Goal: Task Accomplishment & Management: Use online tool/utility

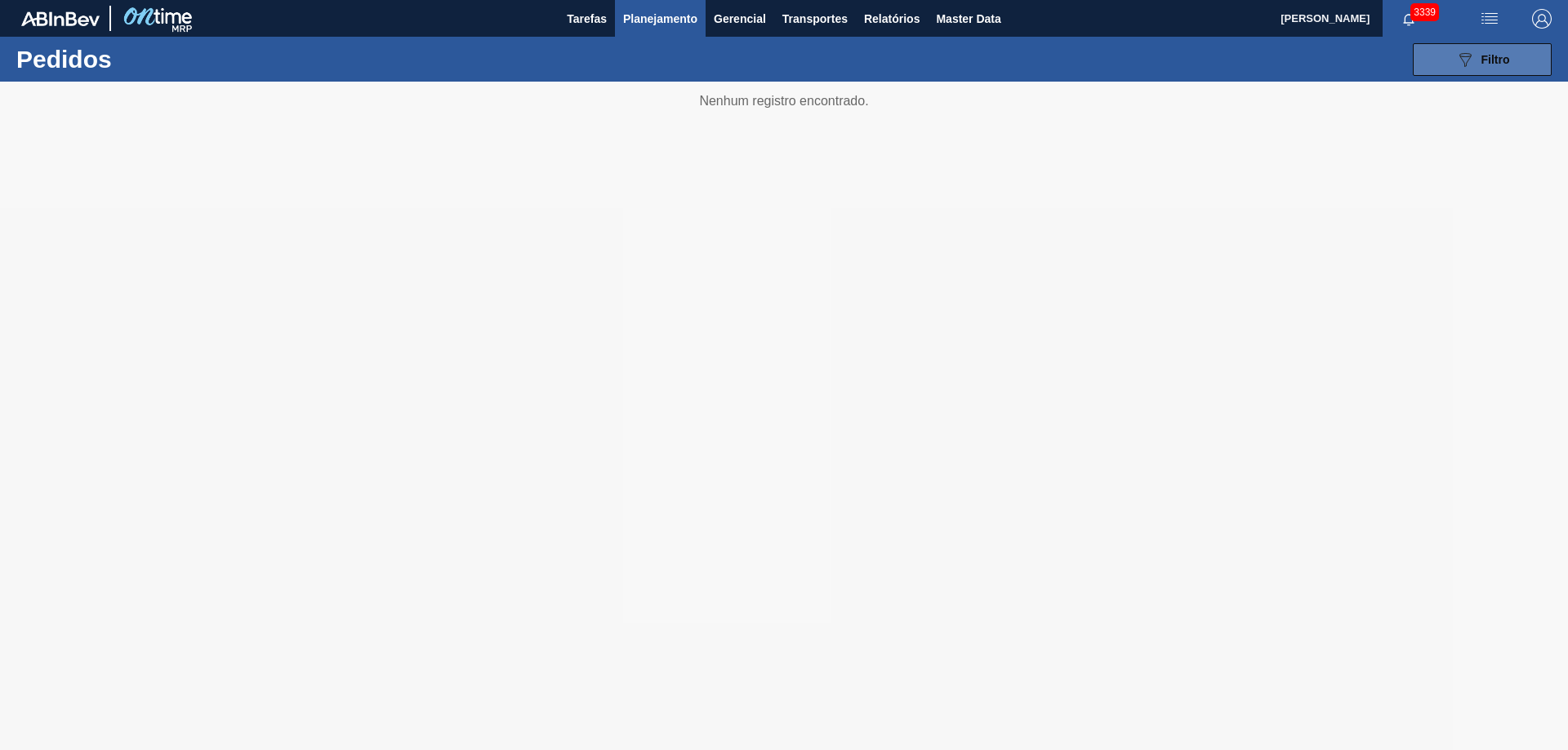
click at [1489, 59] on span "Filtro" at bounding box center [1496, 60] width 29 height 13
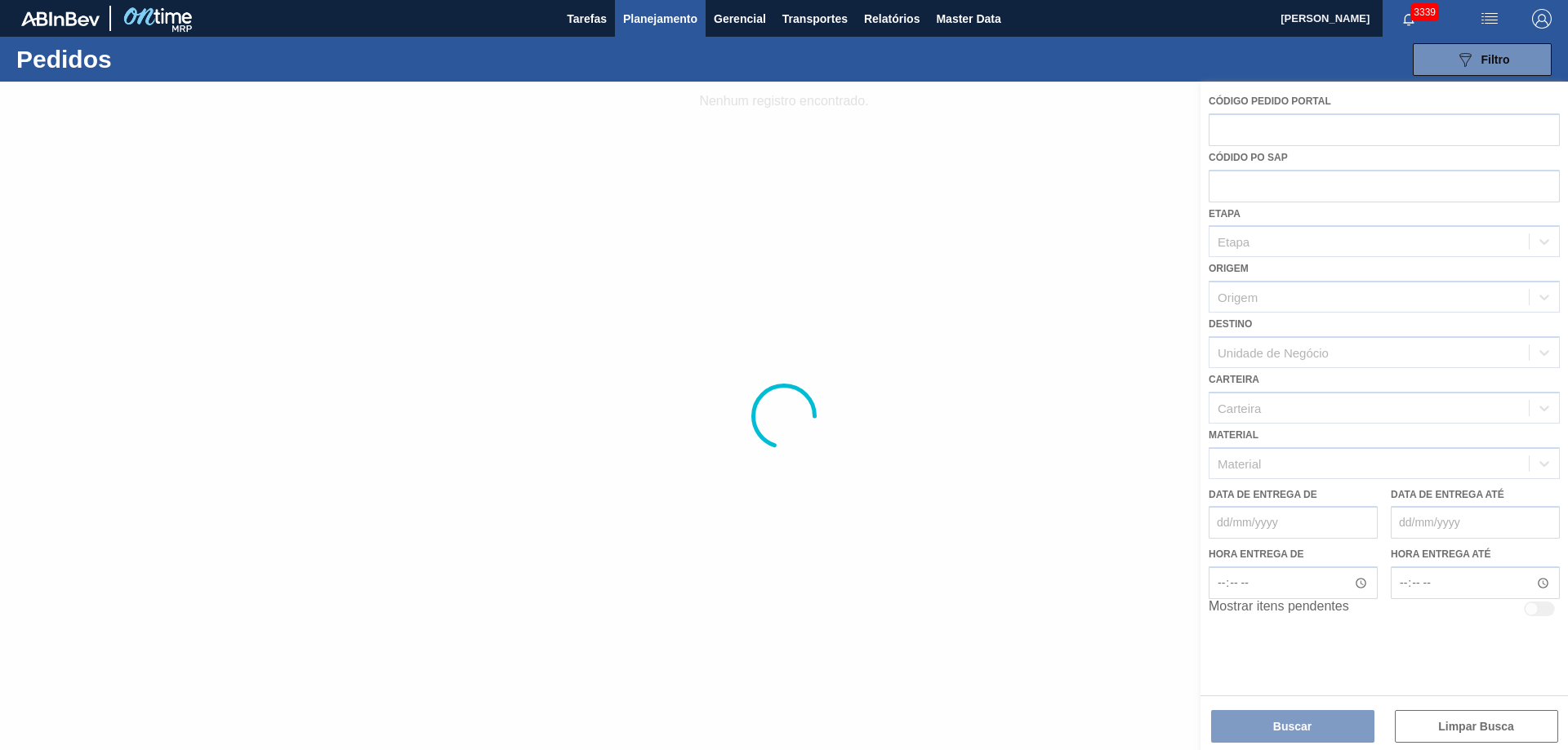
click at [1257, 117] on div at bounding box center [784, 416] width 1568 height 669
click at [1258, 139] on div at bounding box center [784, 416] width 1568 height 669
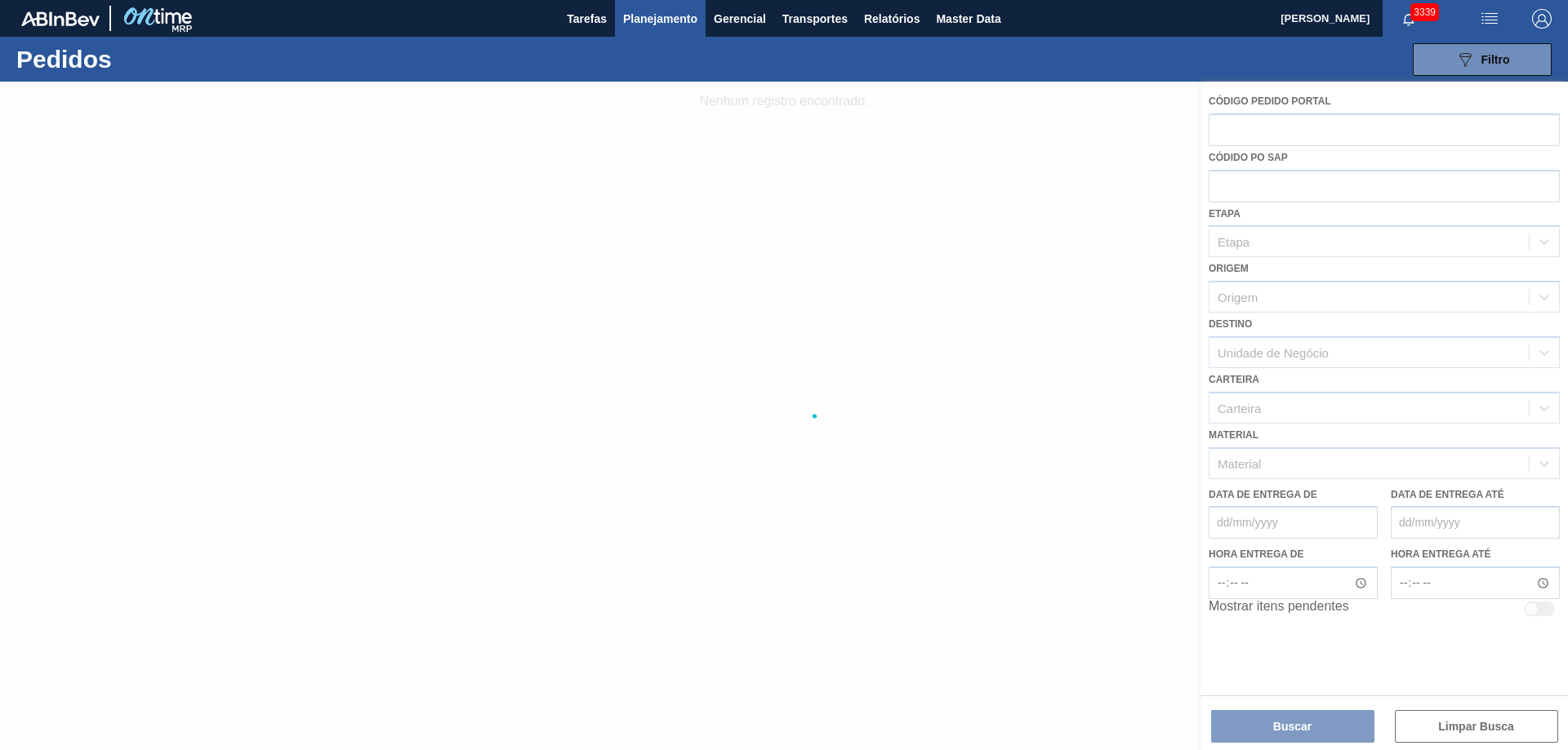
click at [1258, 139] on div at bounding box center [784, 416] width 1568 height 669
click at [1217, 123] on div at bounding box center [784, 416] width 1568 height 669
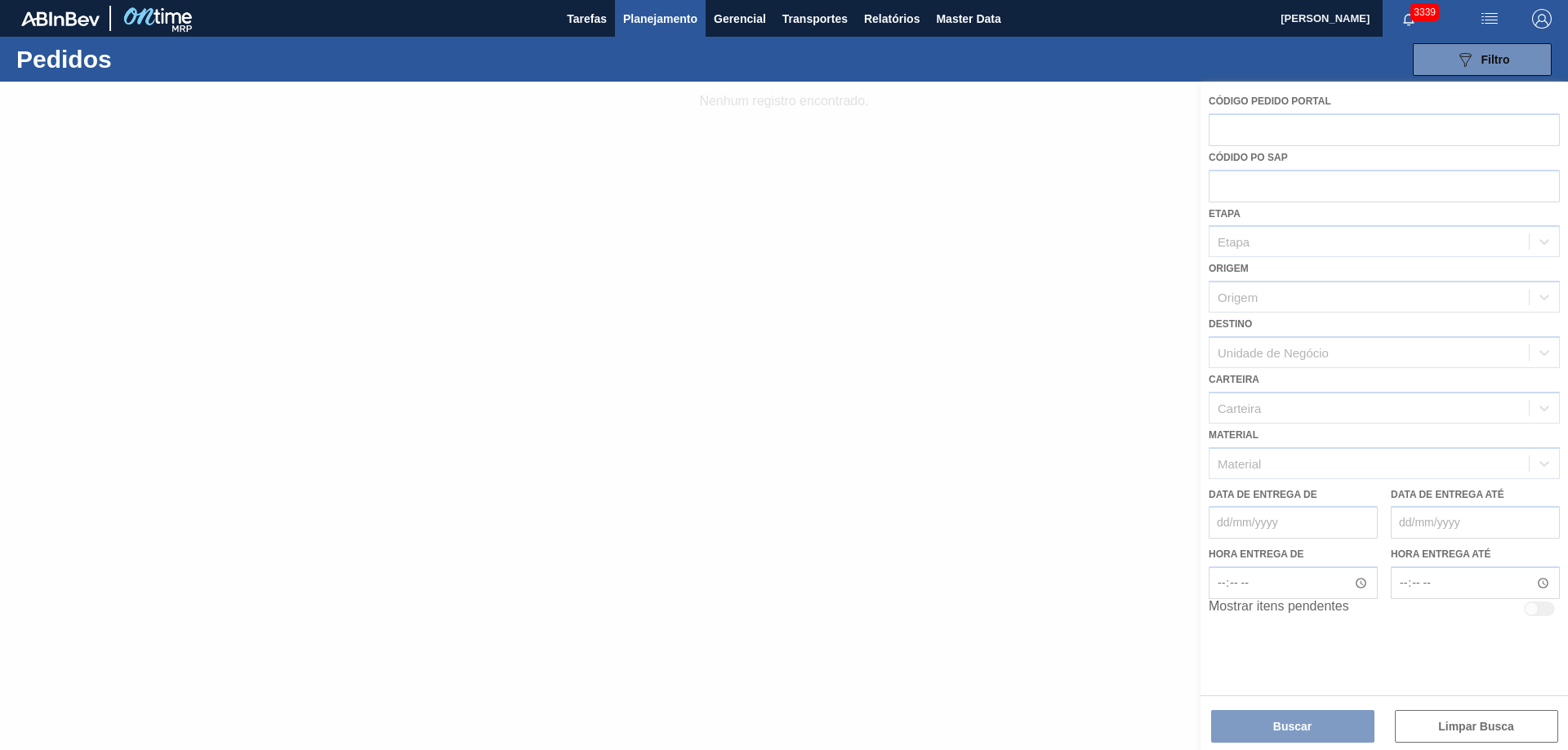
click at [1217, 123] on div at bounding box center [784, 416] width 1568 height 669
click at [1227, 125] on div at bounding box center [784, 416] width 1568 height 669
click at [1235, 129] on div at bounding box center [784, 416] width 1568 height 669
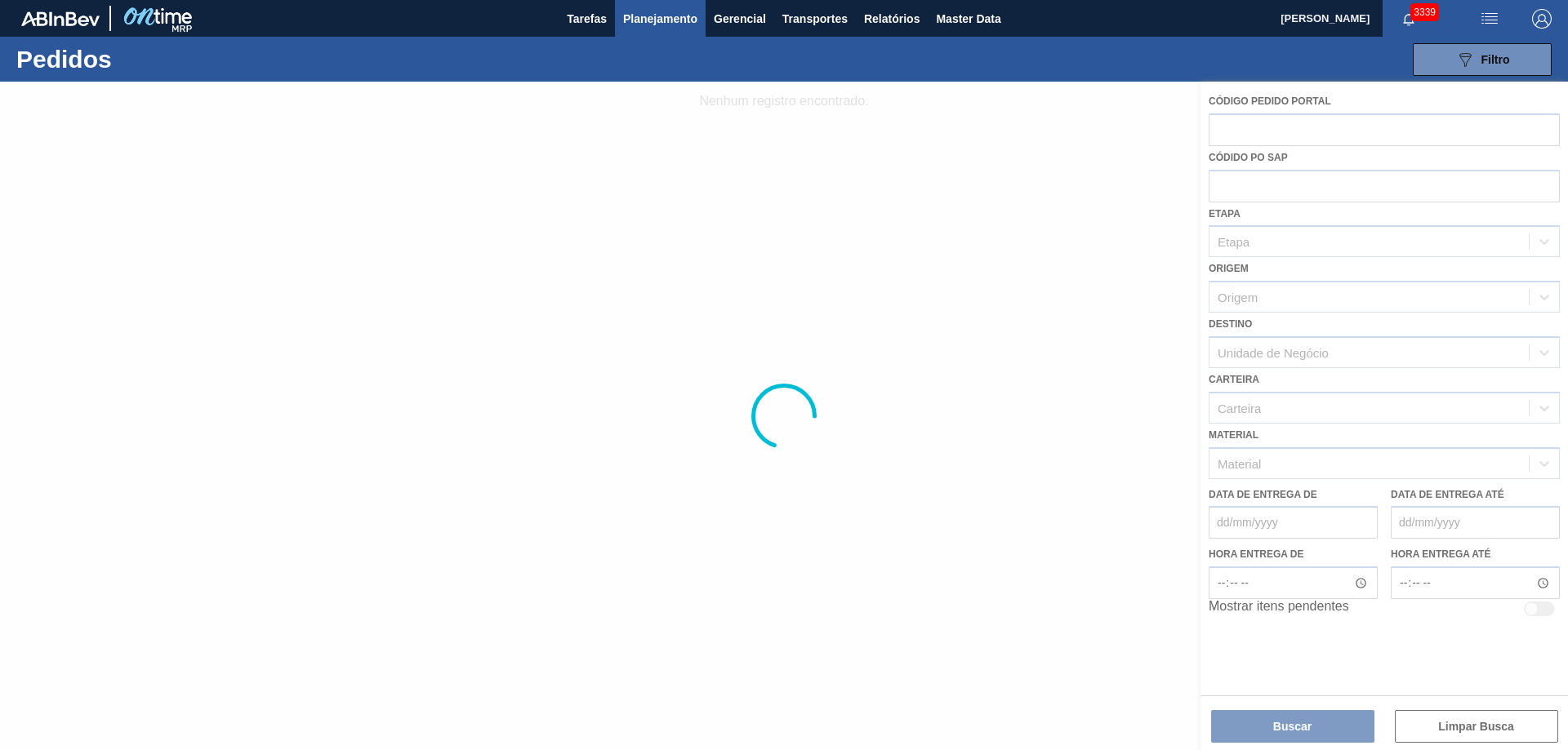
click at [1235, 129] on div at bounding box center [784, 416] width 1568 height 669
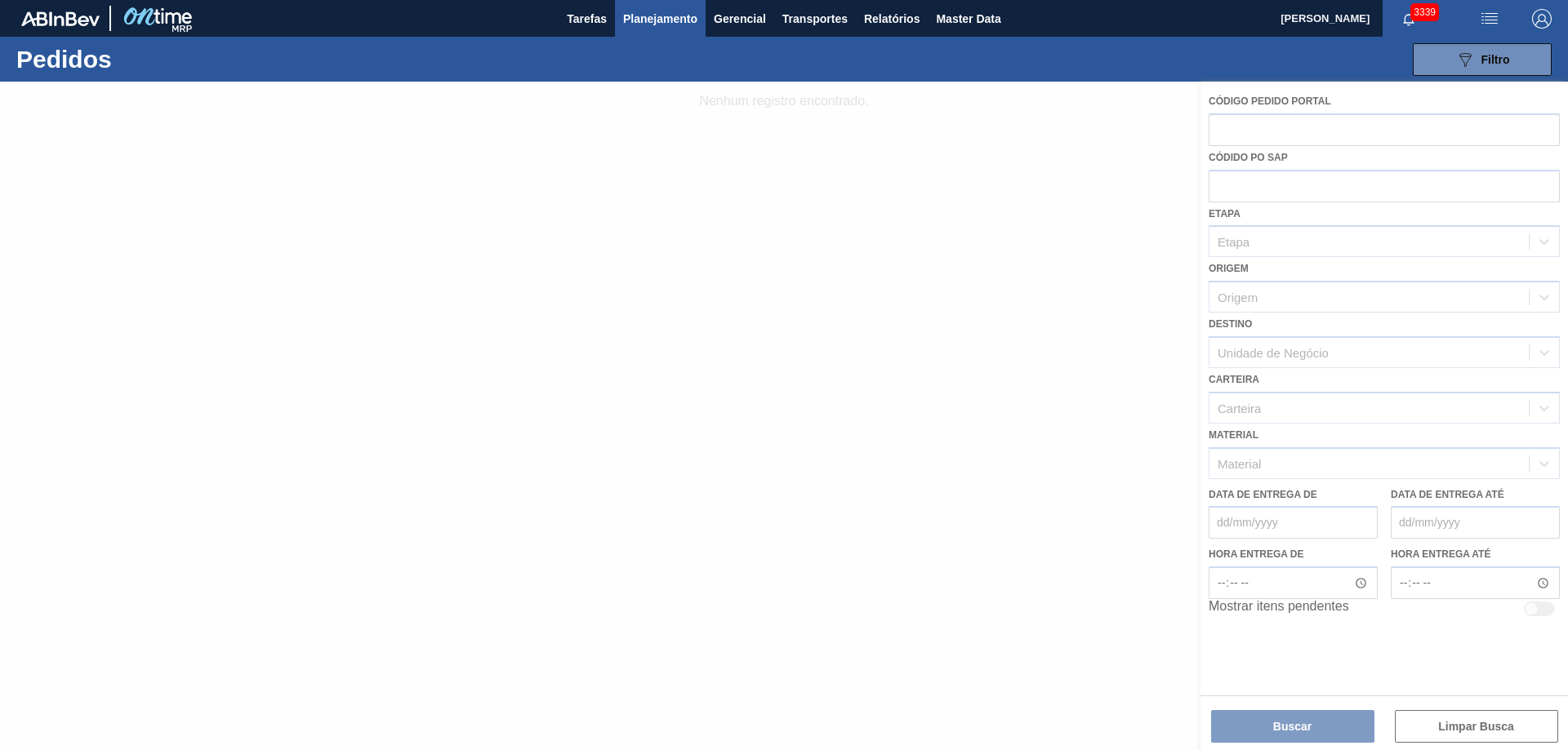
click at [1235, 129] on div at bounding box center [784, 416] width 1568 height 669
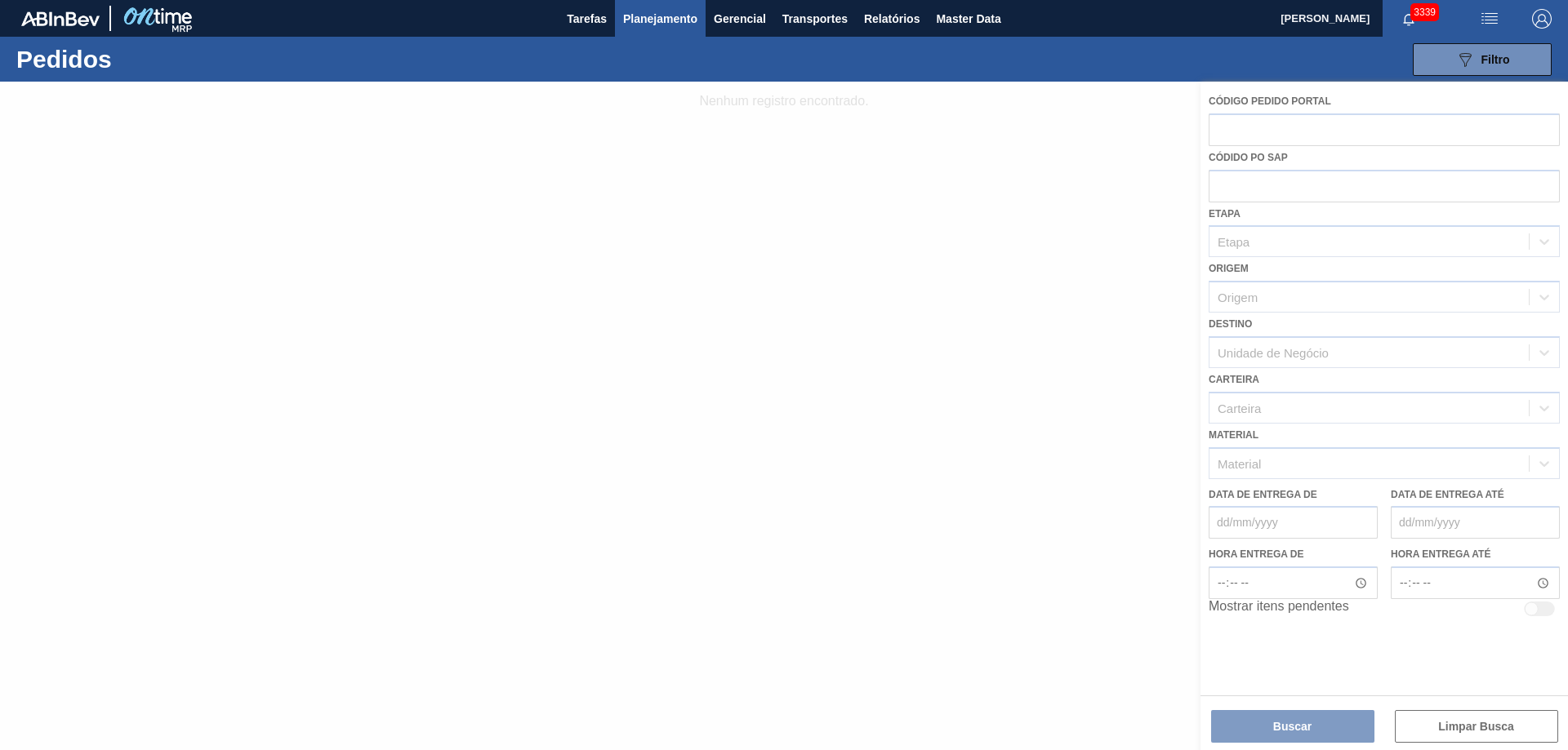
click at [1235, 129] on div at bounding box center [784, 416] width 1568 height 669
click at [1235, 179] on div at bounding box center [784, 416] width 1568 height 669
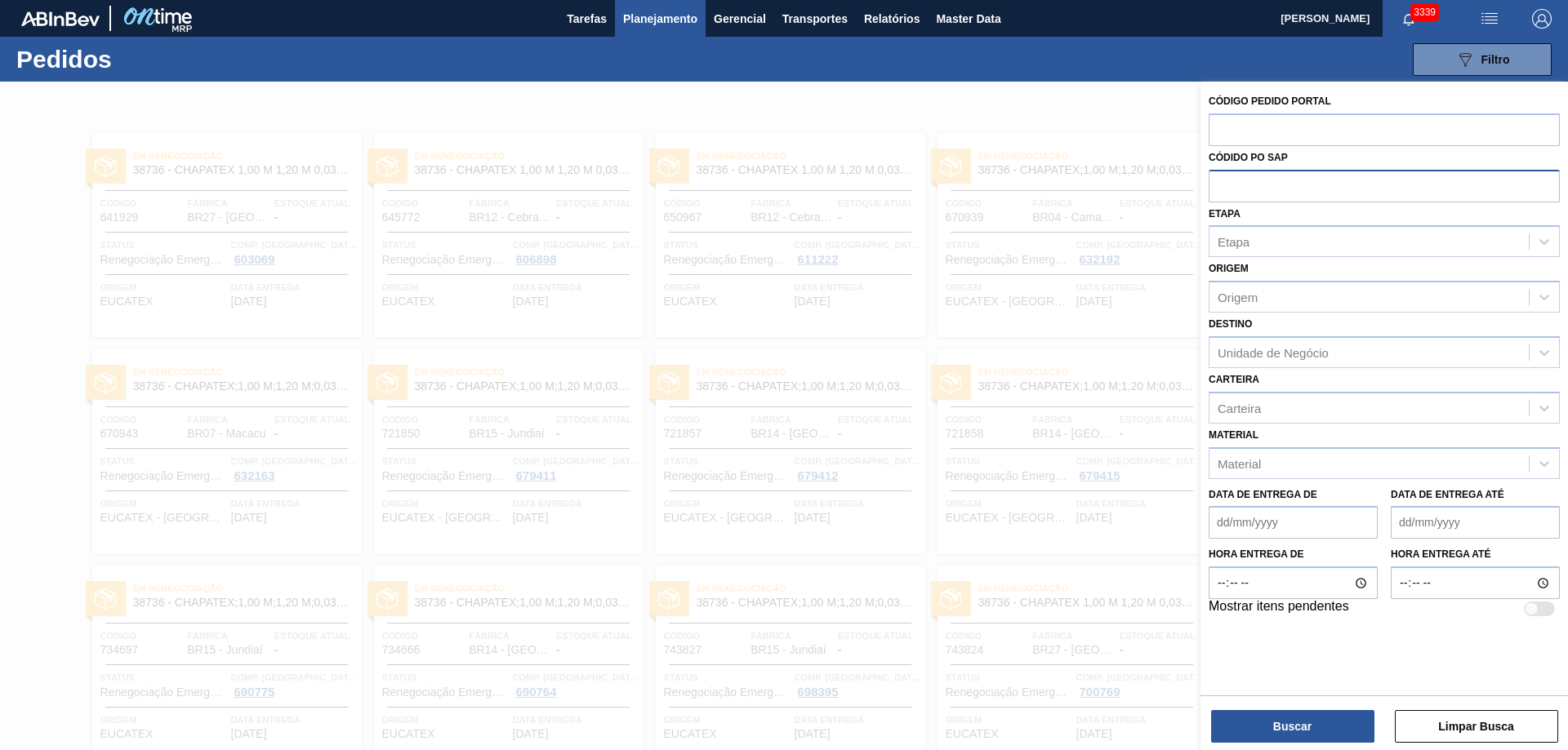
click at [1245, 188] on input "text" at bounding box center [1384, 185] width 351 height 31
paste input "text"
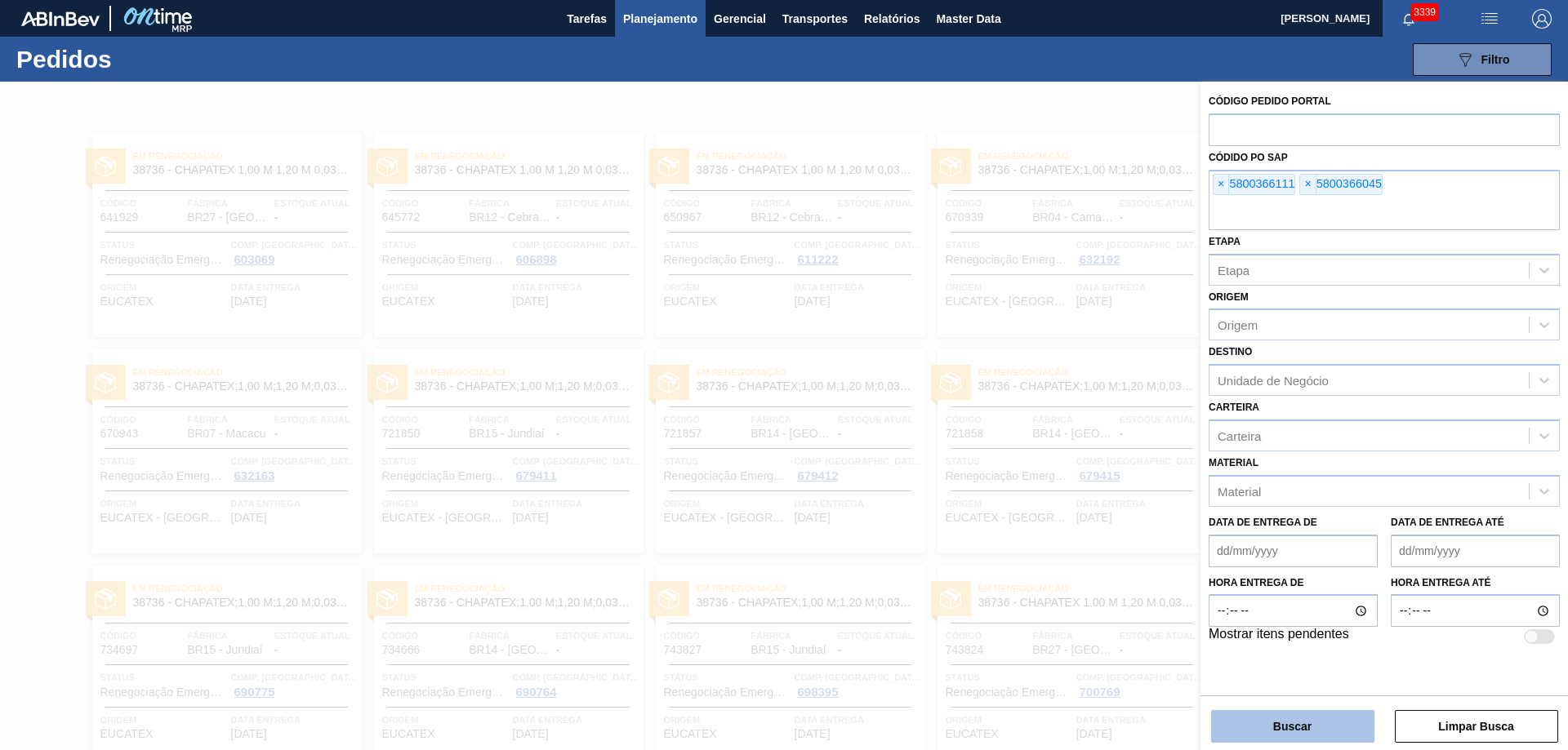
click at [1289, 727] on button "Buscar" at bounding box center [1293, 726] width 163 height 33
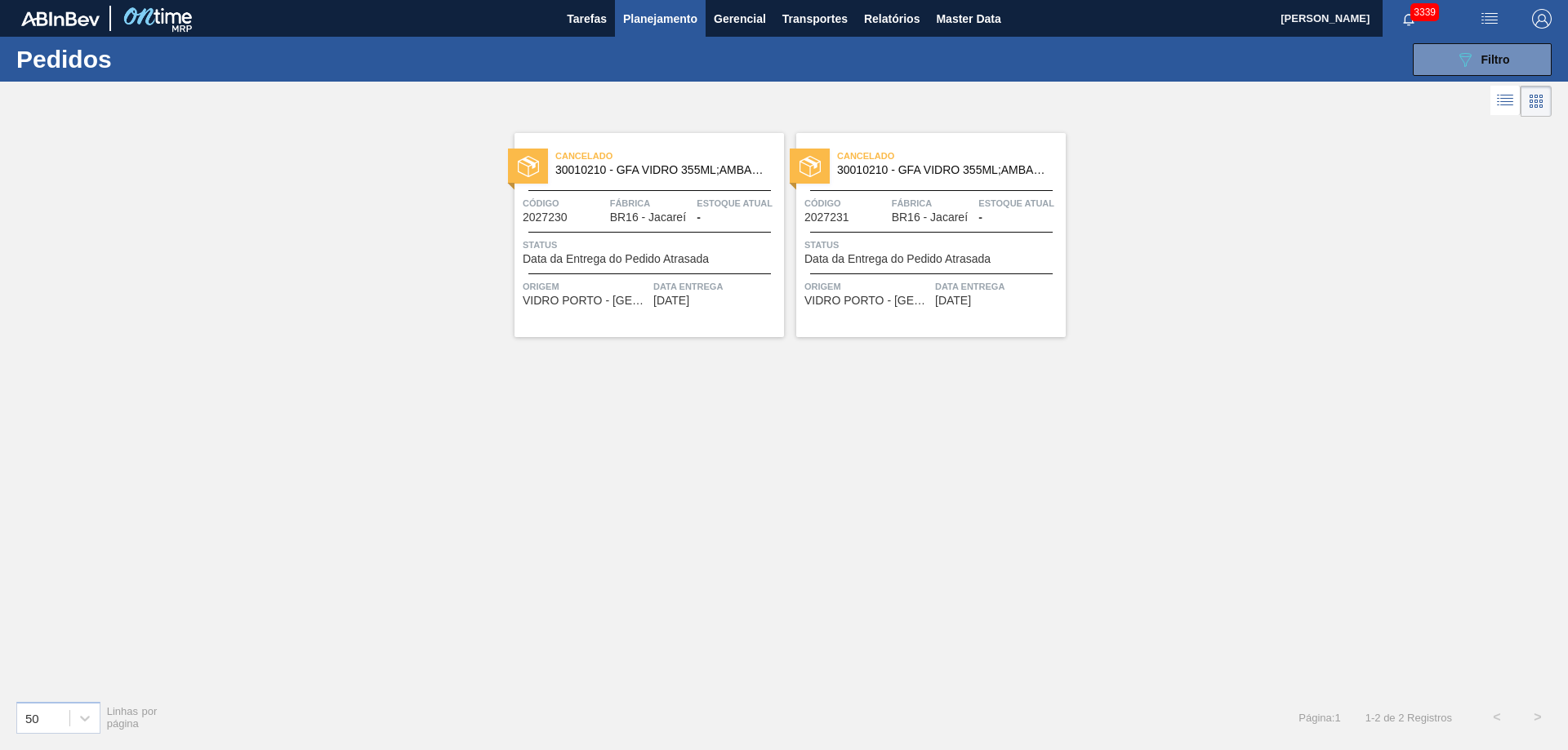
click at [1514, 88] on li at bounding box center [1506, 101] width 30 height 29
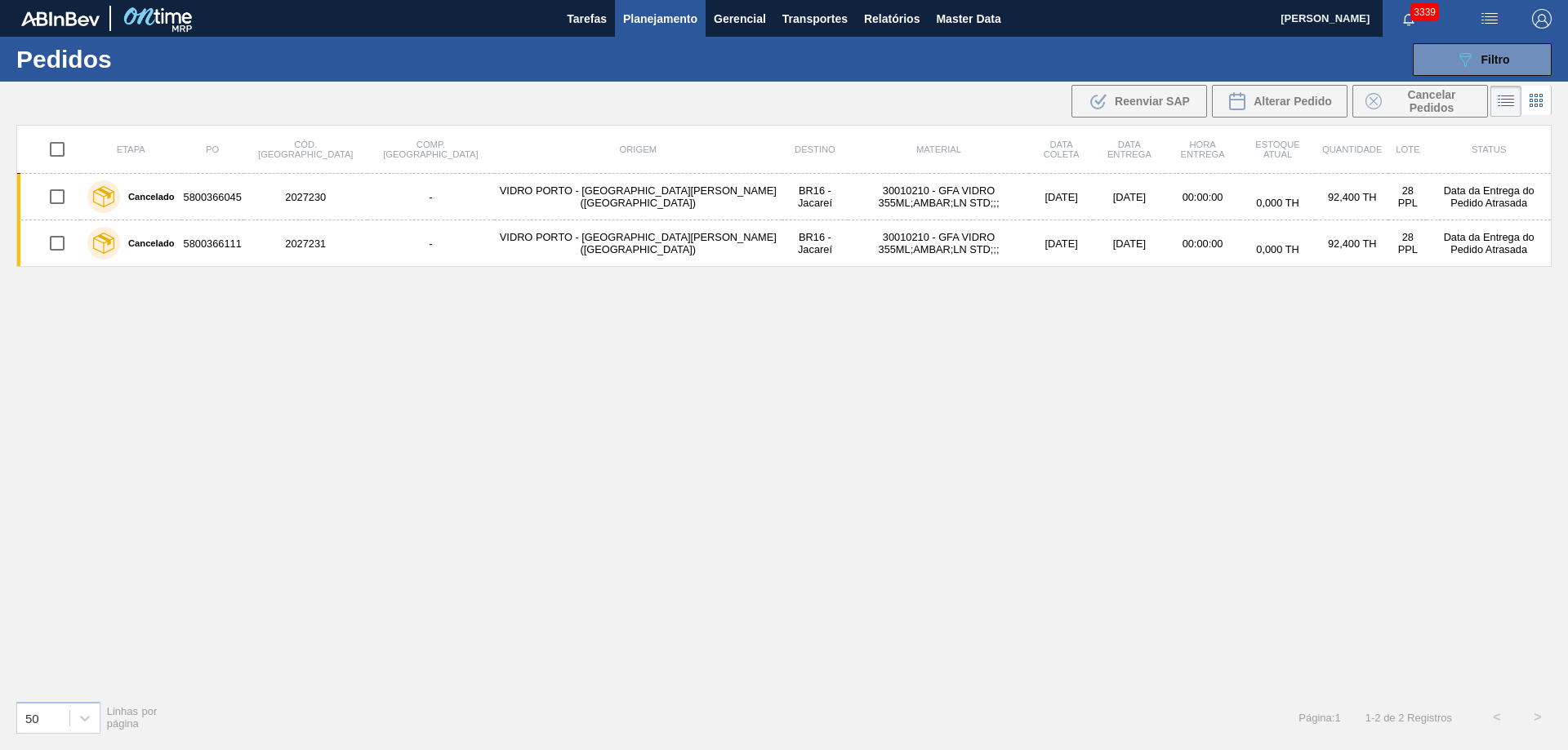
click at [1544, 91] on li at bounding box center [1536, 101] width 30 height 29
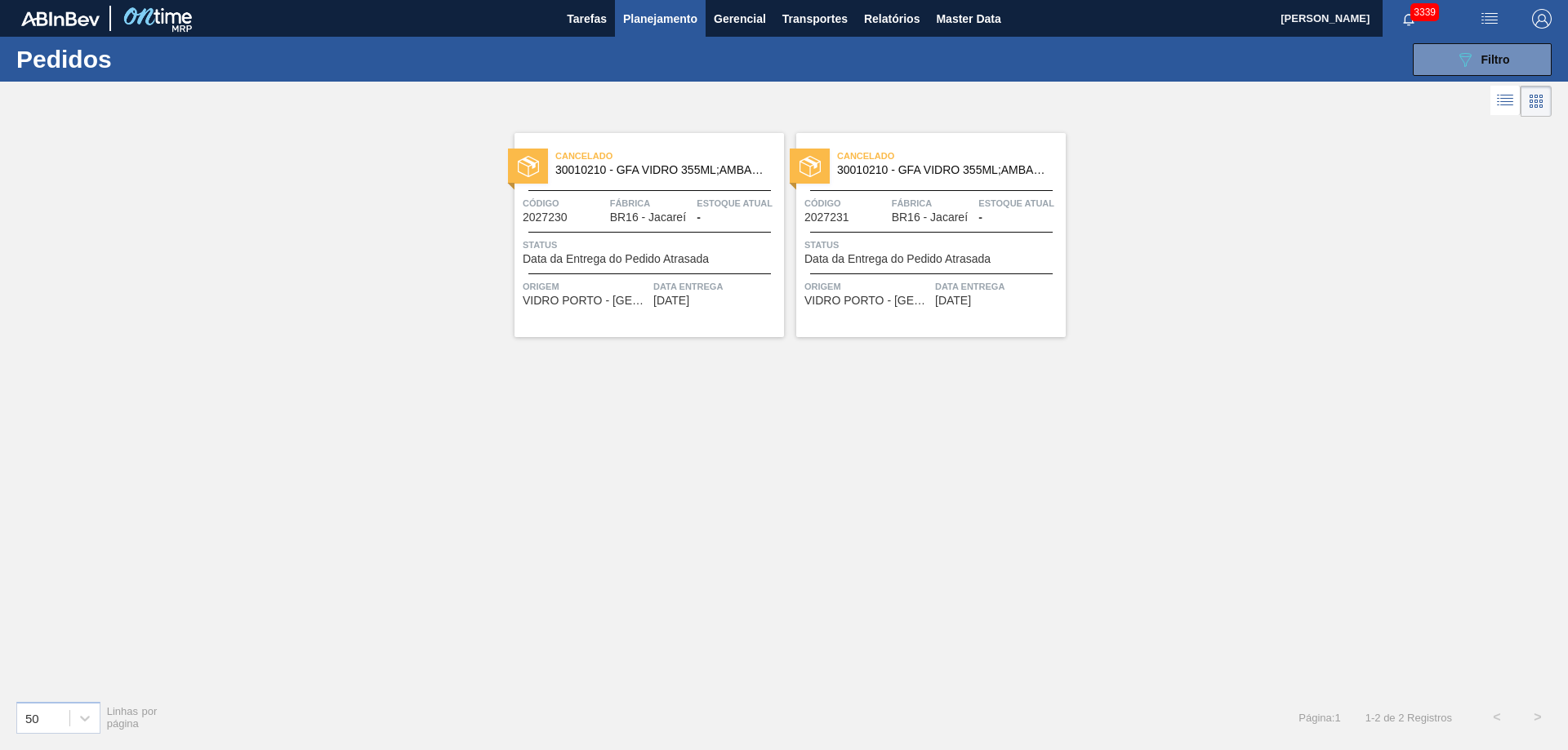
click at [1510, 115] on li at bounding box center [1506, 101] width 30 height 29
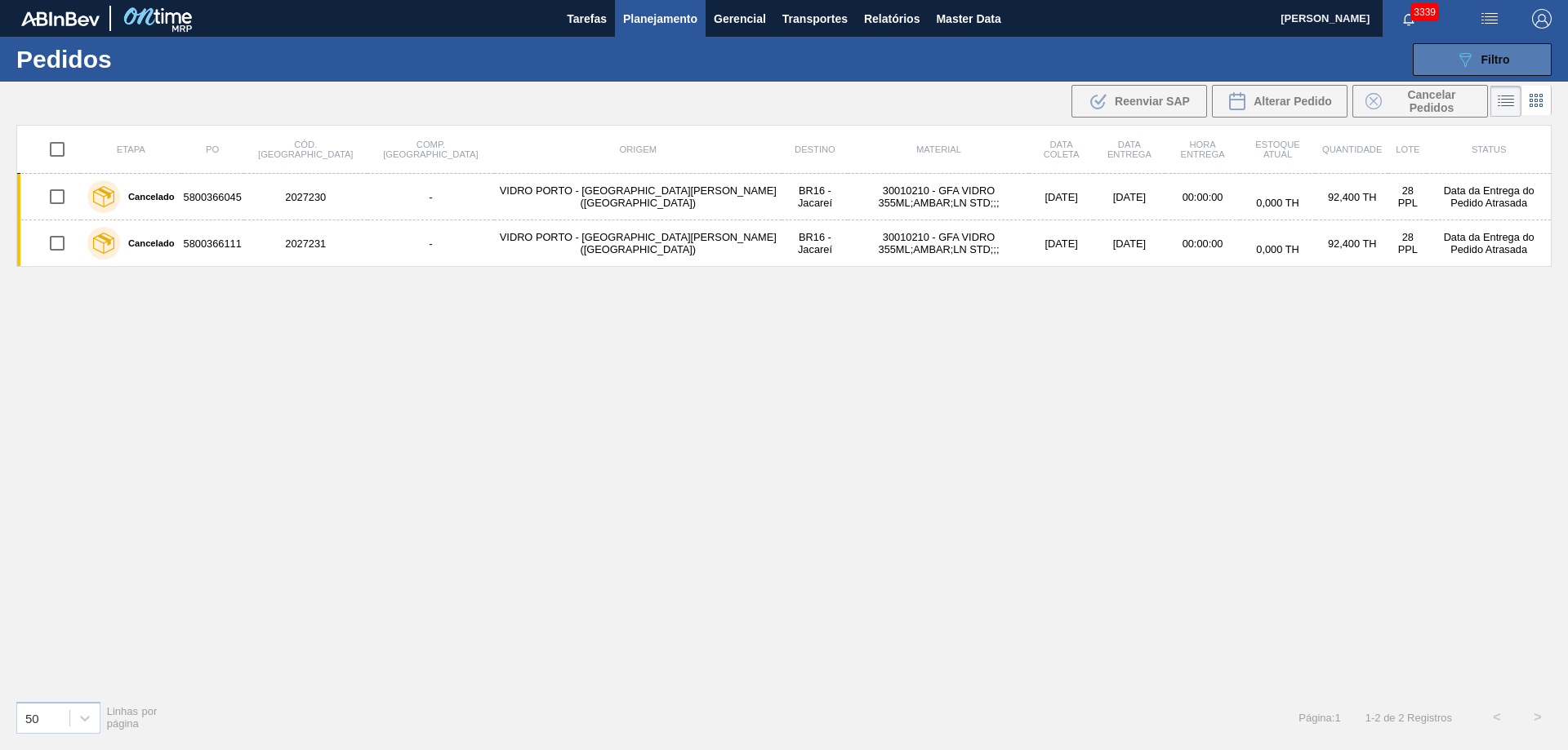
click at [1494, 64] on span "Filtro" at bounding box center [1496, 60] width 29 height 13
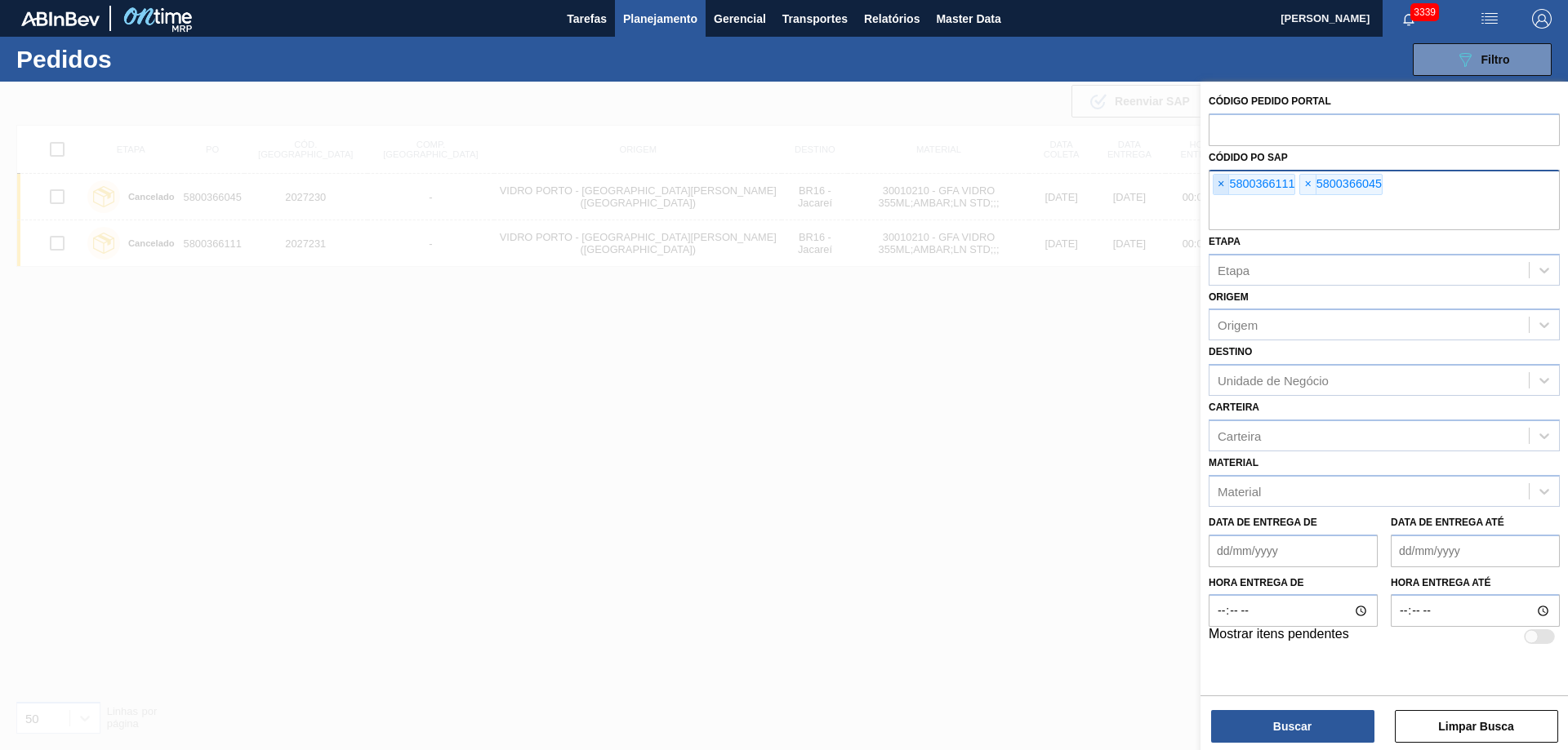
click at [1221, 180] on span "×" at bounding box center [1221, 184] width 16 height 20
paste input "text"
click at [1342, 731] on button "Buscar" at bounding box center [1293, 726] width 163 height 33
